Goal: Task Accomplishment & Management: Manage account settings

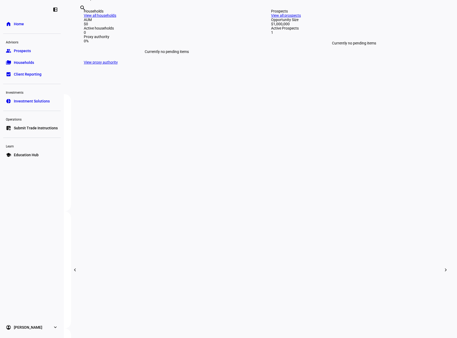
scroll to position [27, 0]
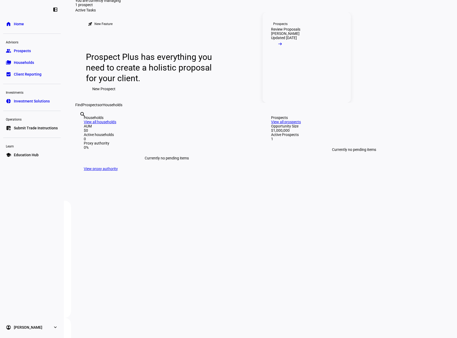
click at [276, 26] on div "Prospects" at bounding box center [280, 24] width 14 height 4
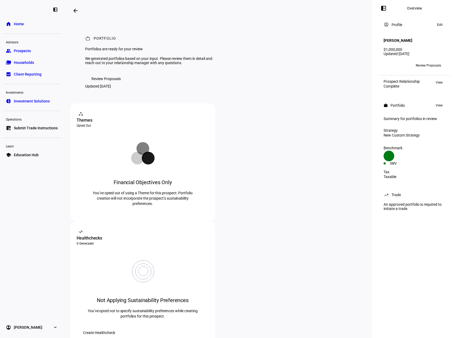
click at [435, 62] on span "Review Proposals" at bounding box center [428, 65] width 25 height 9
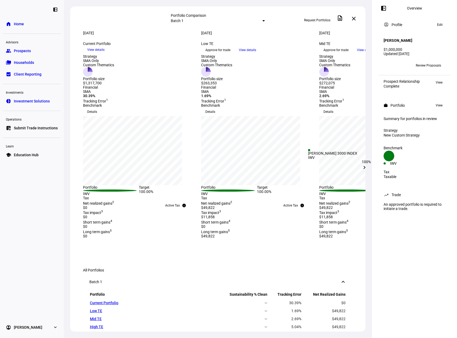
click at [404, 161] on div "IWV" at bounding box center [402, 163] width 24 height 4
click at [394, 144] on div "Benchmark Created with Highcharts 9.1.2 IWV" at bounding box center [414, 156] width 68 height 24
click at [402, 148] on div "Benchmark" at bounding box center [415, 148] width 62 height 4
click at [97, 116] on span "Details" at bounding box center [92, 111] width 10 height 9
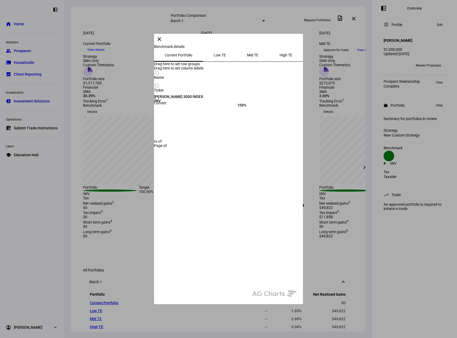
click at [214, 61] on span "Low TE" at bounding box center [220, 55] width 12 height 13
click at [247, 57] on span "Mid TE" at bounding box center [252, 55] width 11 height 4
click at [280, 57] on span "High TE" at bounding box center [286, 55] width 13 height 4
click at [165, 57] on span "Current Portfolio" at bounding box center [179, 55] width 28 height 4
click at [163, 42] on mat-icon "close" at bounding box center [159, 39] width 6 height 6
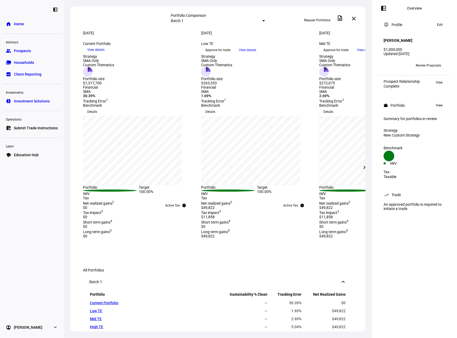
click at [256, 54] on span "View details" at bounding box center [247, 50] width 17 height 8
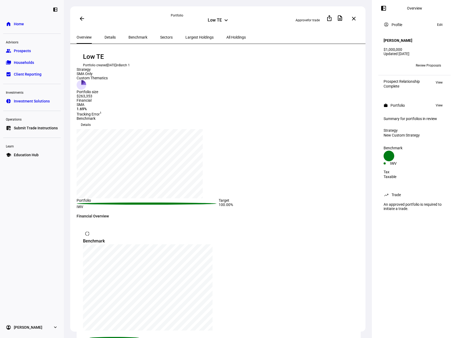
click at [226, 36] on span "All Holdings" at bounding box center [235, 37] width 19 height 4
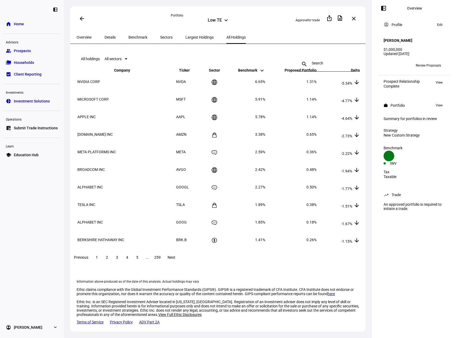
click at [95, 39] on div "Overview" at bounding box center [84, 37] width 28 height 13
click at [84, 36] on span "Overview" at bounding box center [84, 37] width 15 height 4
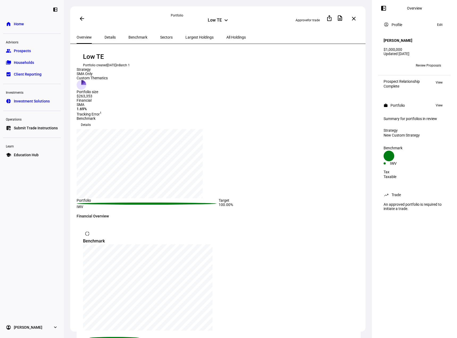
click at [105, 37] on span "Details" at bounding box center [110, 37] width 11 height 4
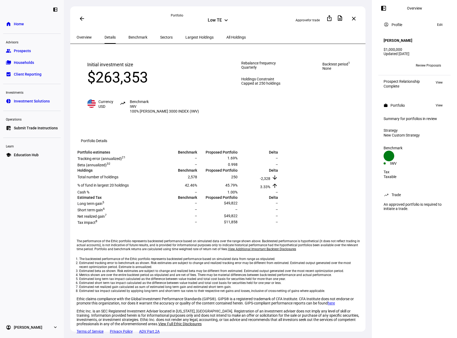
click at [231, 22] on div "Low TE keyboard_arrow_down" at bounding box center [218, 21] width 94 height 6
click at [226, 18] on mat-icon "keyboard_arrow_down" at bounding box center [226, 20] width 6 height 6
click at [120, 20] on div "arrow_back" at bounding box center [124, 18] width 94 height 11
click at [439, 103] on span "View" at bounding box center [439, 105] width 7 height 6
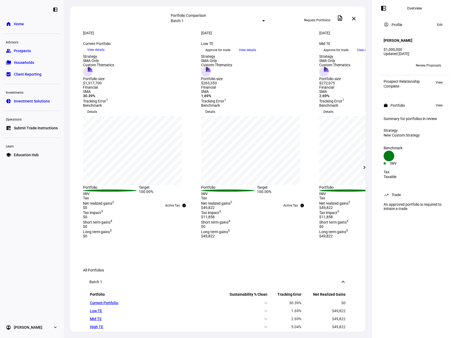
click at [362, 164] on span at bounding box center [364, 167] width 13 height 13
click at [364, 166] on mat-icon "chevron_right" at bounding box center [364, 167] width 6 height 6
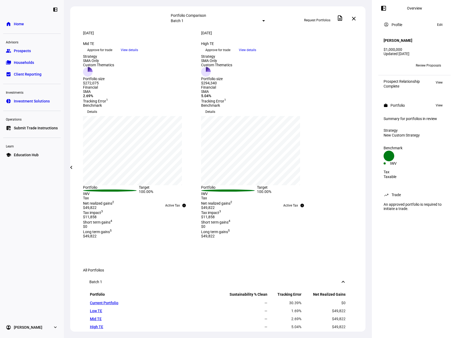
click at [440, 24] on span "Edit" at bounding box center [440, 25] width 6 height 6
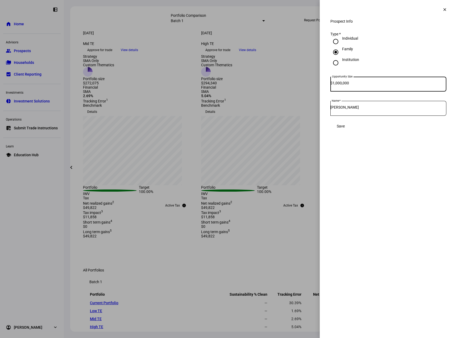
click at [339, 85] on input "1,000,000" at bounding box center [389, 83] width 114 height 4
type input "10,000,000"
click at [445, 7] on mat-icon "clear" at bounding box center [444, 9] width 5 height 5
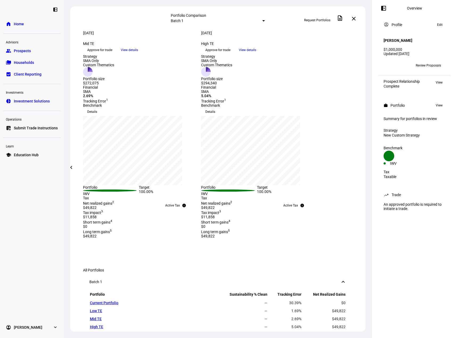
click at [426, 63] on span "Review Proposals" at bounding box center [428, 65] width 25 height 9
click at [316, 18] on span "Request Portfolios" at bounding box center [317, 20] width 26 height 9
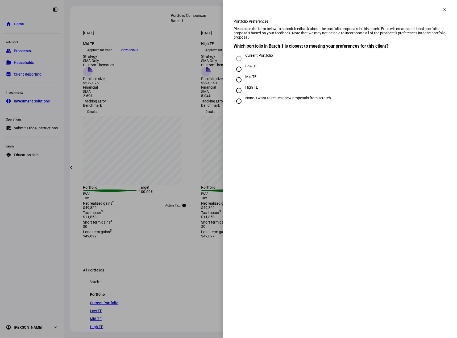
click at [240, 106] on input "None. I want to request new proposals from scratch." at bounding box center [239, 101] width 11 height 11
radio input "true"
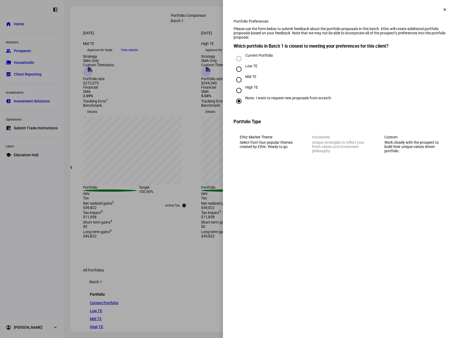
click at [268, 149] on div "Select from four popular themes created by Ethic. Ready to go." at bounding box center [268, 144] width 56 height 9
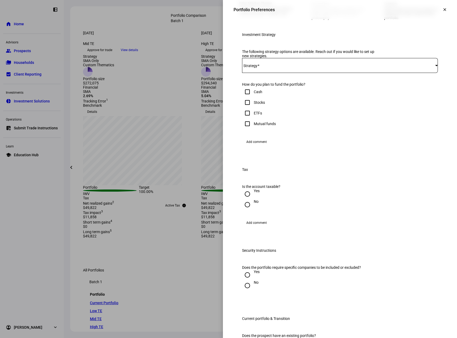
scroll to position [80, 0]
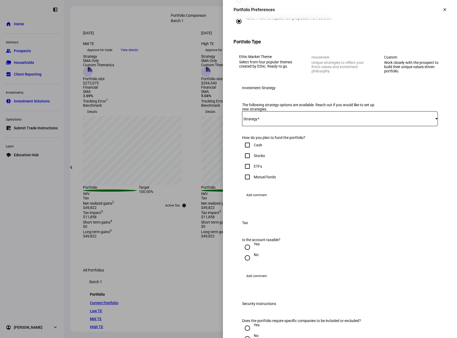
click at [261, 126] on div at bounding box center [340, 118] width 196 height 15
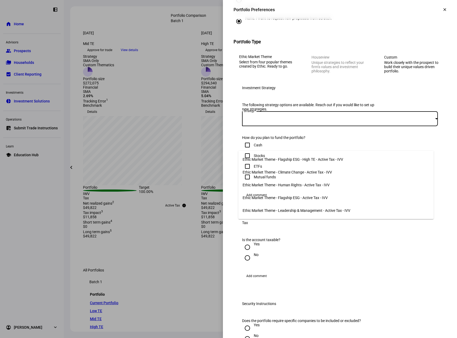
click at [316, 222] on div at bounding box center [228, 169] width 457 height 338
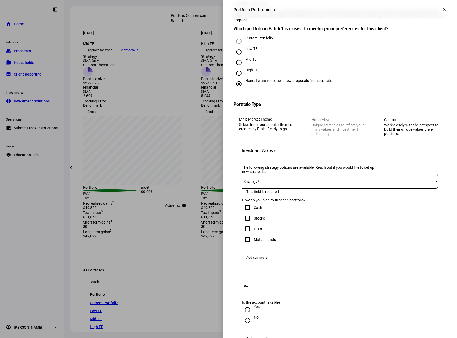
scroll to position [27, 0]
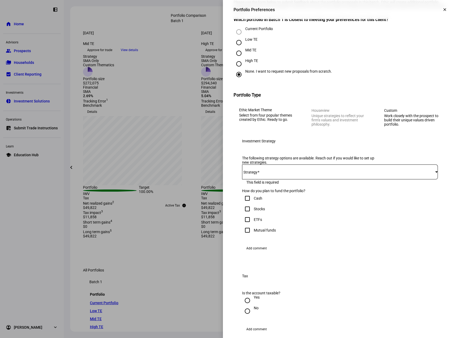
click at [165, 30] on div at bounding box center [228, 169] width 457 height 338
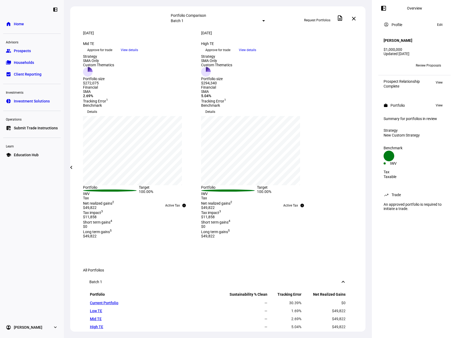
click at [439, 27] on span "Edit" at bounding box center [440, 25] width 6 height 6
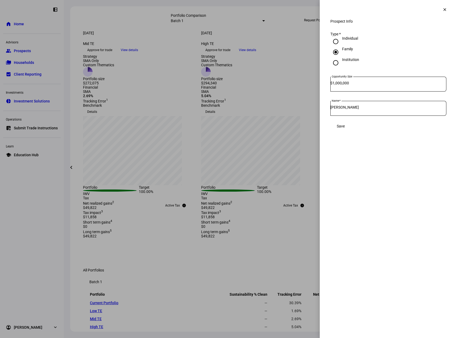
click at [443, 9] on mat-icon "clear" at bounding box center [444, 9] width 5 height 5
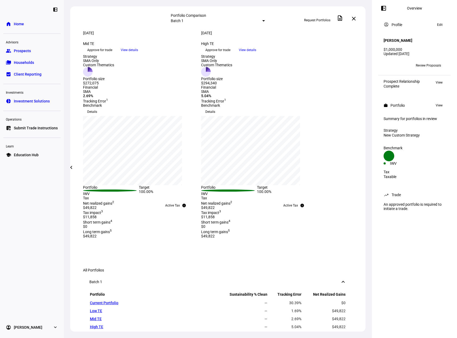
click at [13, 23] on link "home Home" at bounding box center [31, 24] width 57 height 11
